Goal: Transaction & Acquisition: Purchase product/service

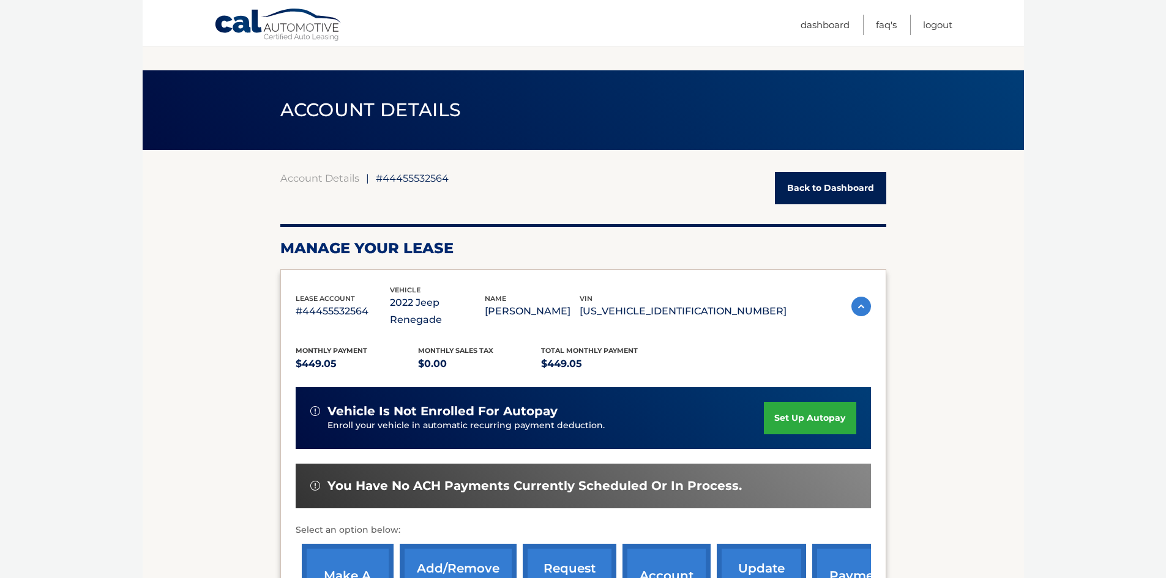
scroll to position [551, 0]
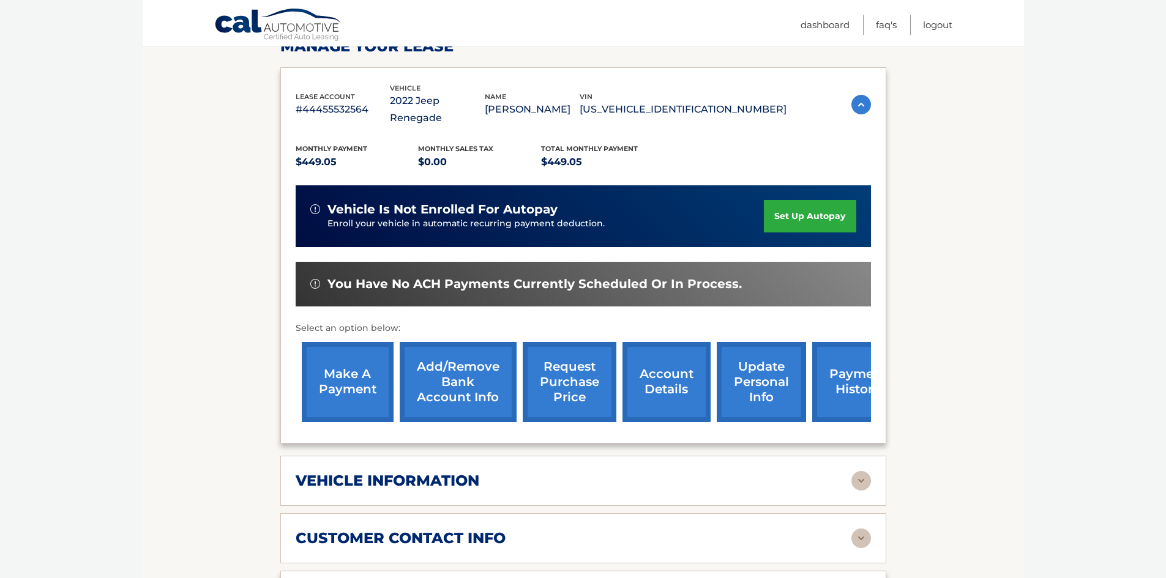
scroll to position [59, 0]
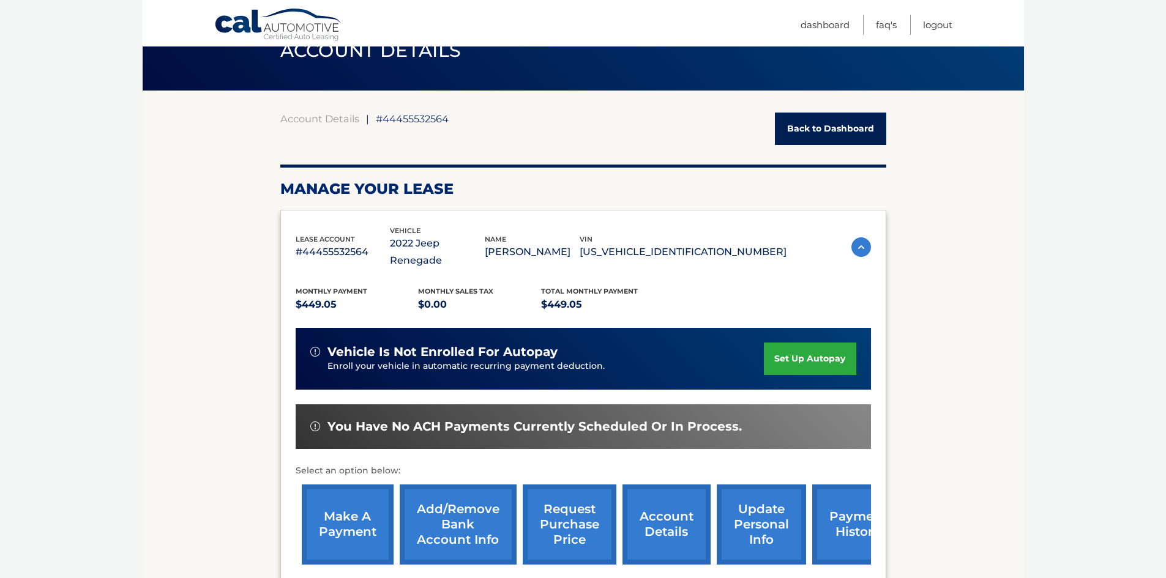
click at [320, 502] on link "make a payment" at bounding box center [348, 525] width 92 height 80
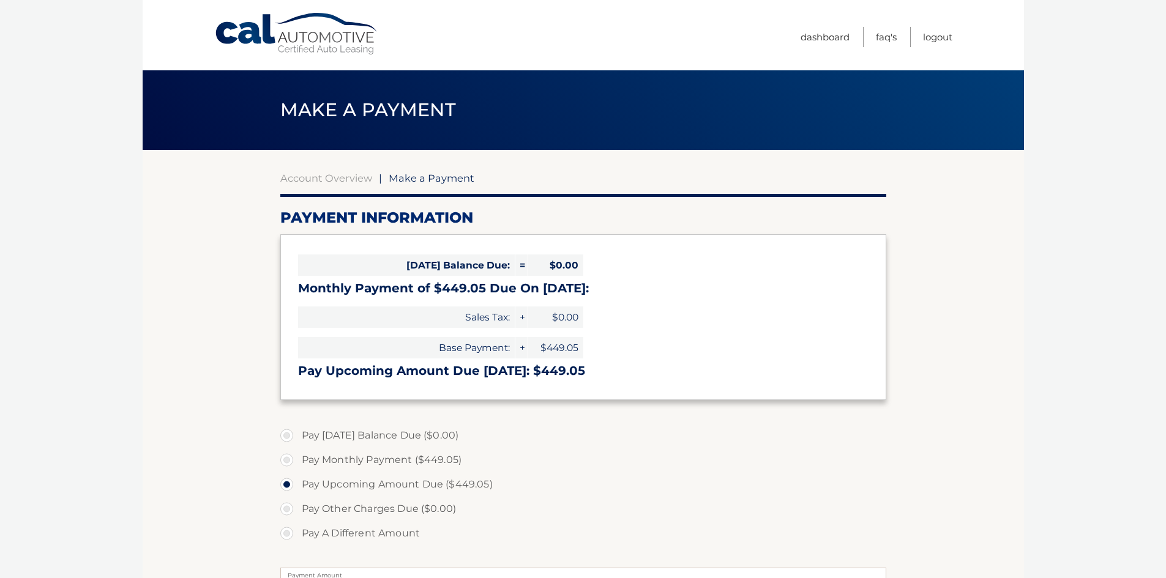
select select "ZDQyZTQ2YjQtNzRiMi00MmZhLTljYzYtMGU4ZDZhZGEwOGEw"
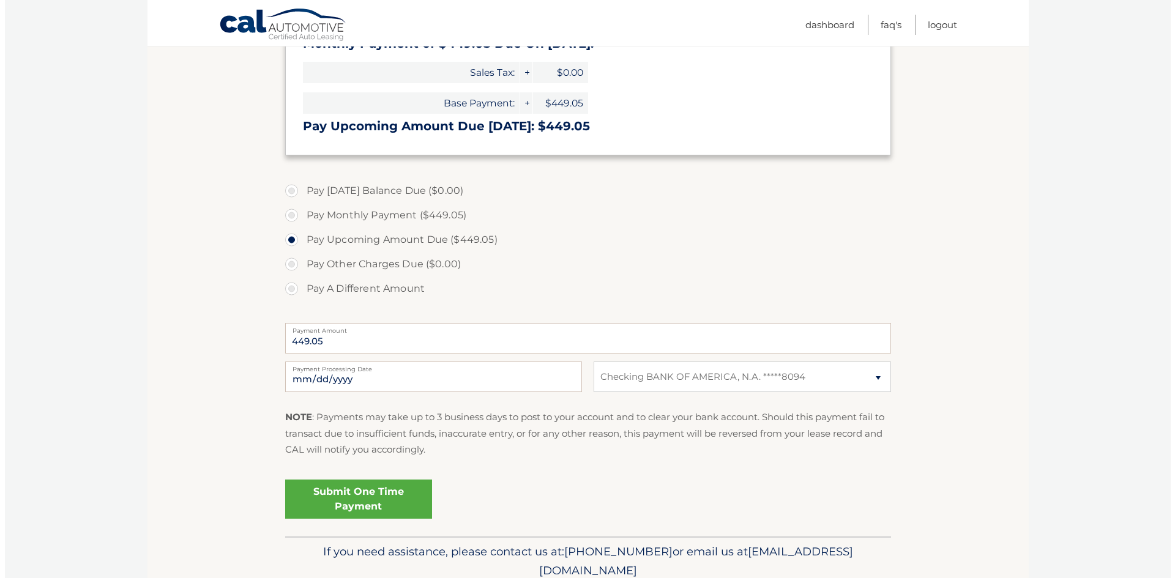
scroll to position [296, 0]
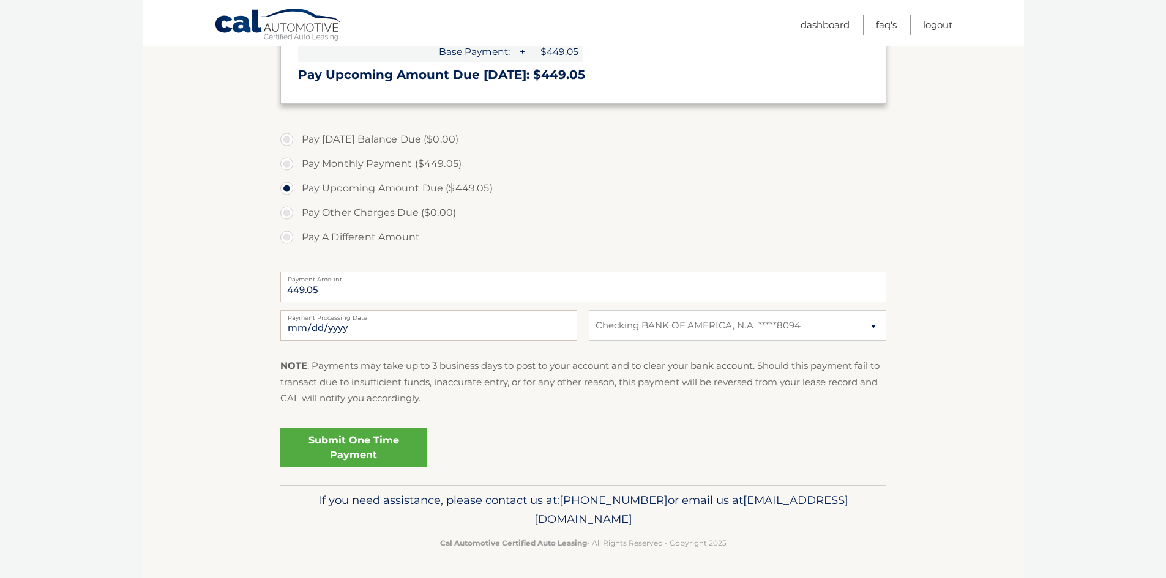
click at [374, 452] on link "Submit One Time Payment" at bounding box center [353, 447] width 147 height 39
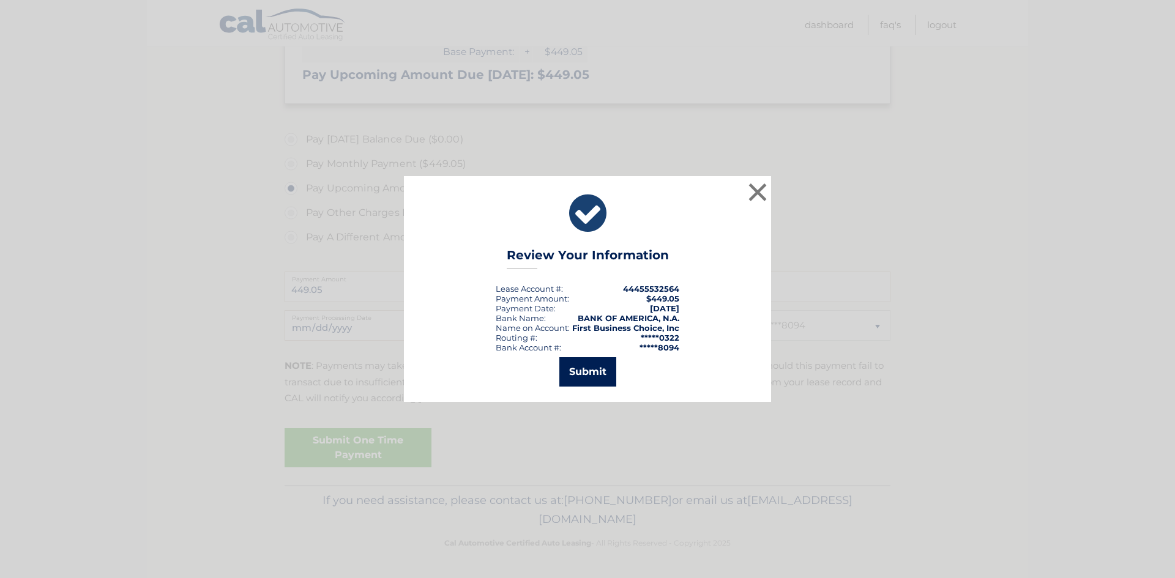
click at [583, 368] on button "Submit" at bounding box center [587, 371] width 57 height 29
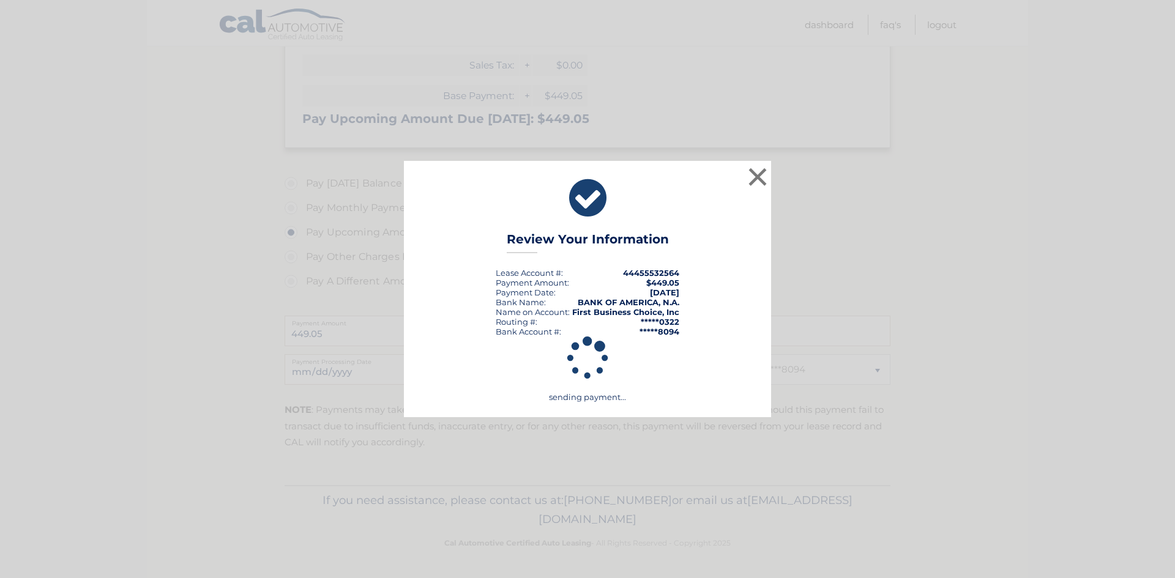
scroll to position [252, 0]
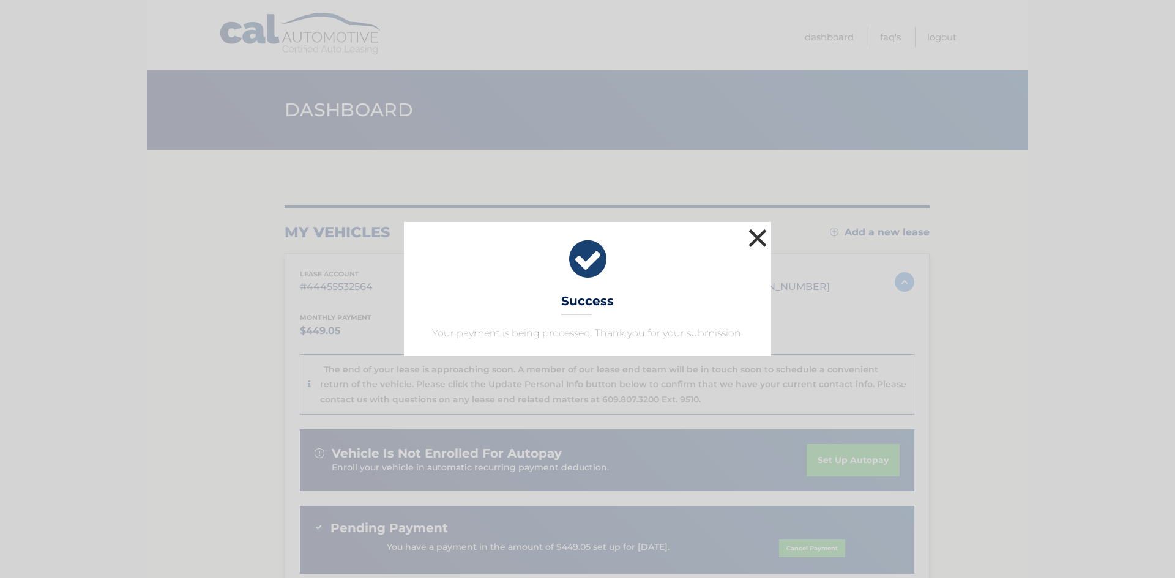
click at [753, 233] on button "×" at bounding box center [757, 238] width 24 height 24
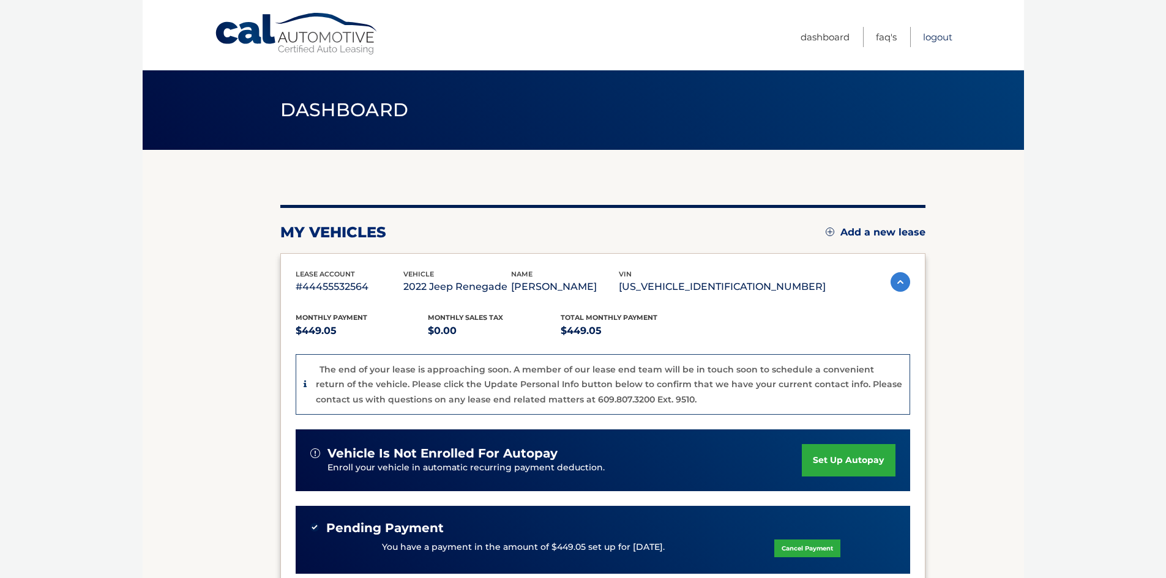
click at [938, 34] on link "Logout" at bounding box center [937, 37] width 29 height 20
